Goal: Entertainment & Leisure: Consume media (video, audio)

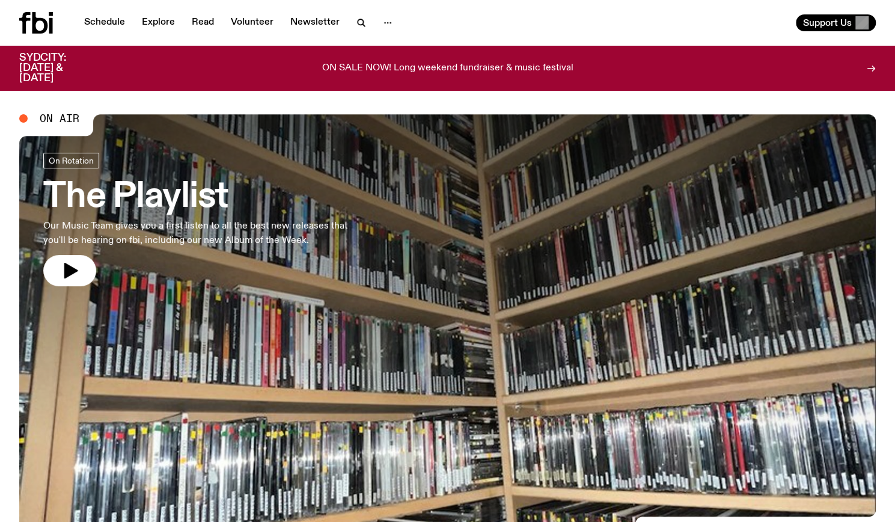
click at [187, 210] on h3 "The Playlist" at bounding box center [197, 197] width 308 height 34
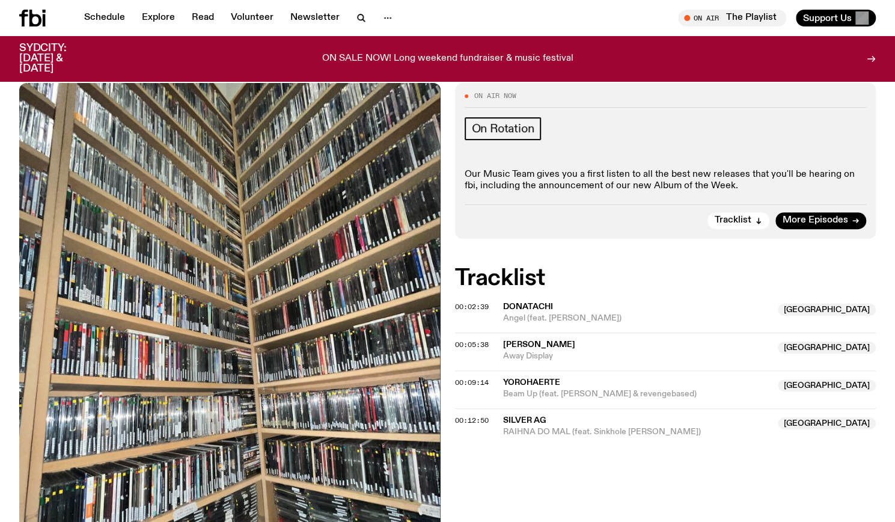
scroll to position [199, 0]
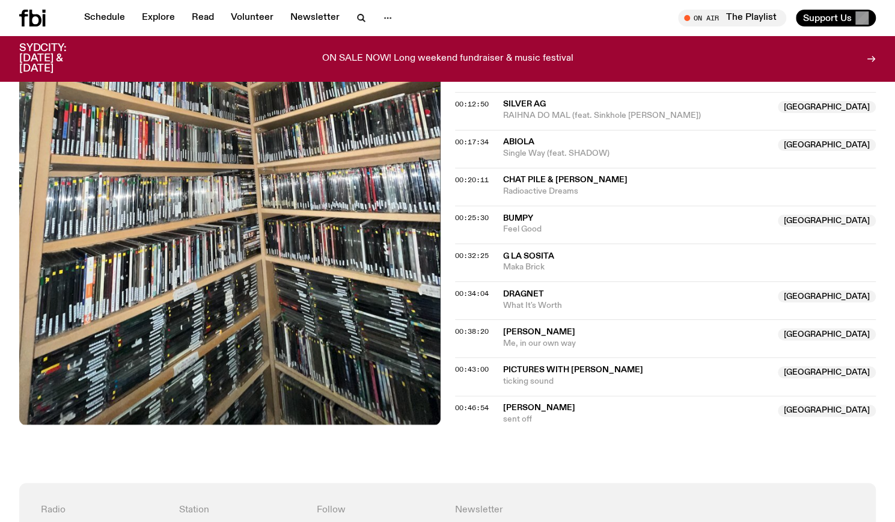
scroll to position [464, 0]
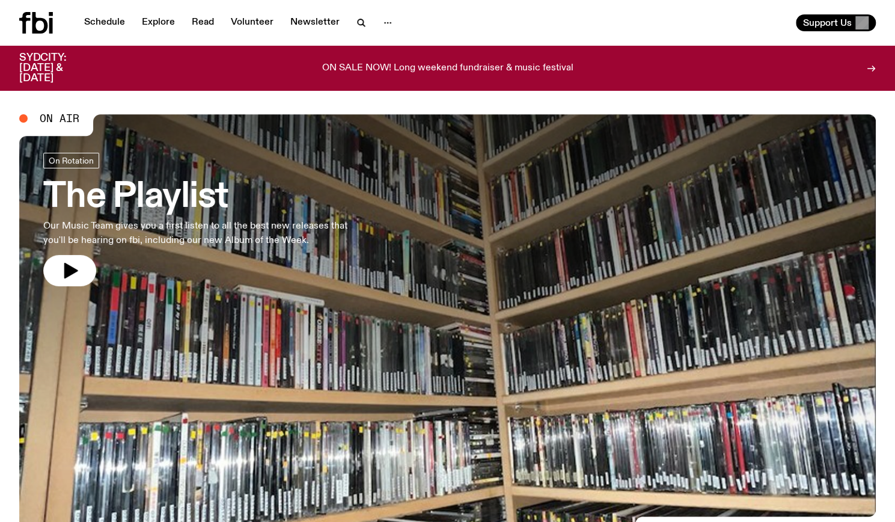
click at [226, 200] on h3 "The Playlist" at bounding box center [197, 197] width 308 height 34
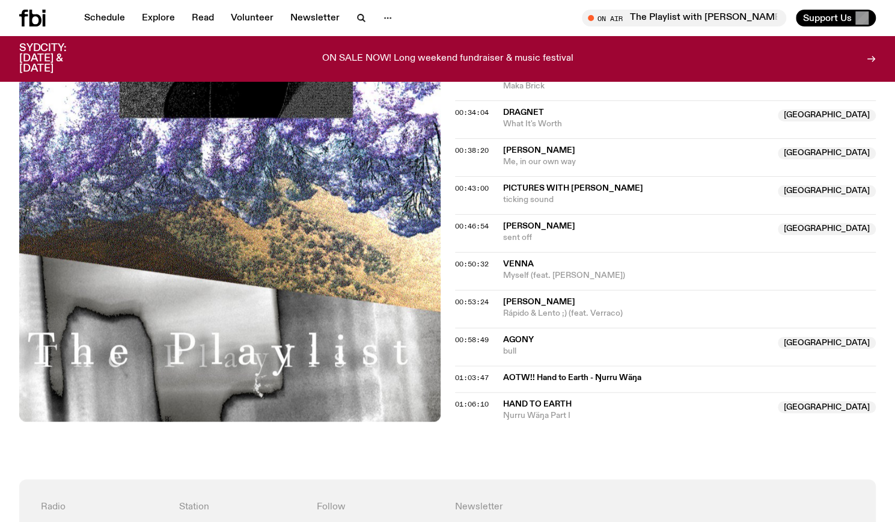
scroll to position [883, 0]
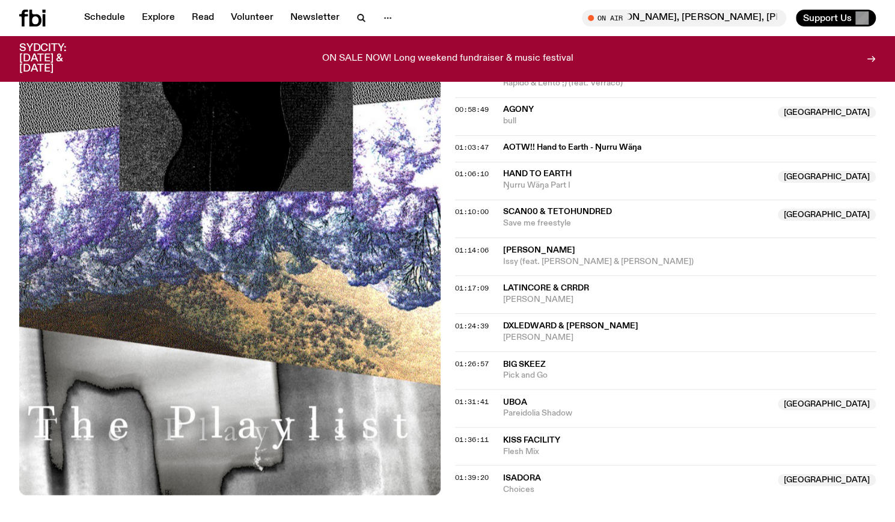
scroll to position [1122, 0]
